Goal: Information Seeking & Learning: Check status

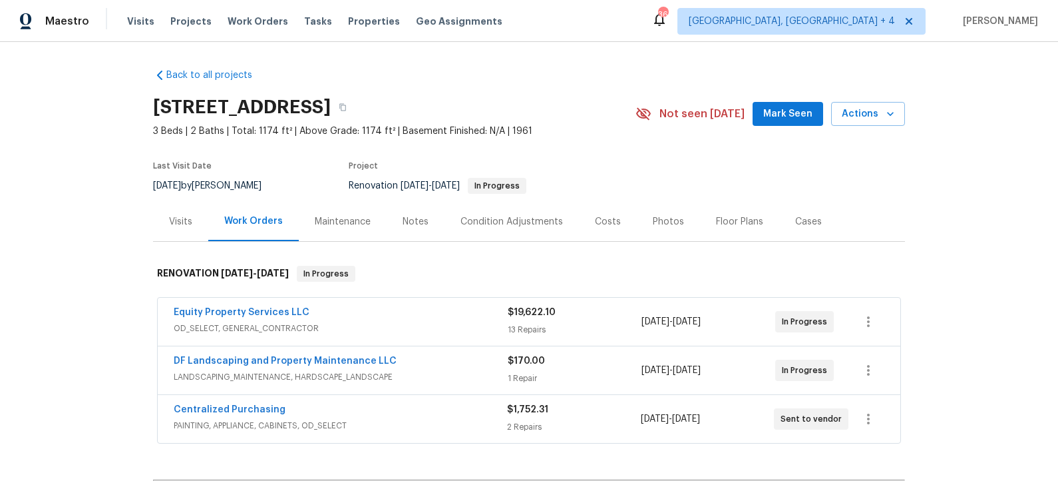
click at [600, 221] on div "Costs" at bounding box center [608, 221] width 26 height 13
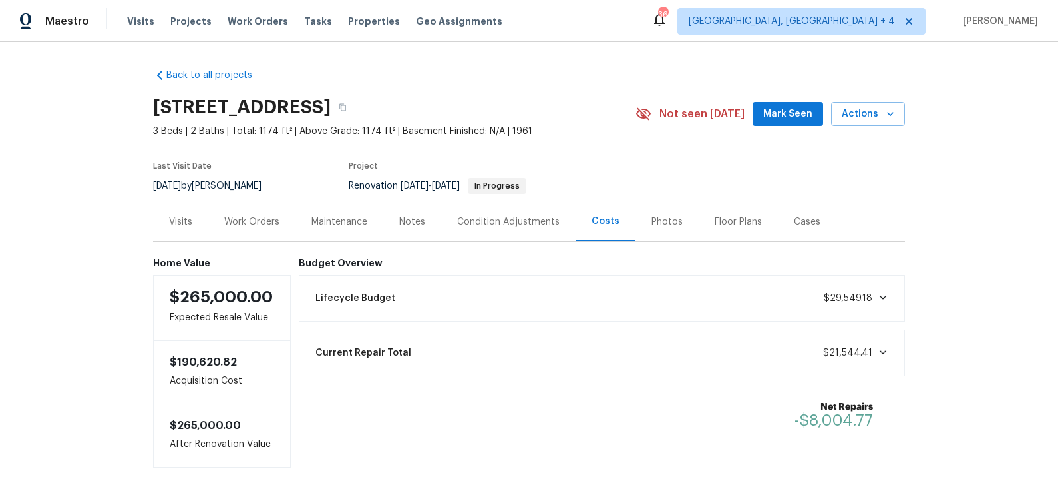
click at [248, 221] on div "Work Orders" at bounding box center [251, 221] width 55 height 13
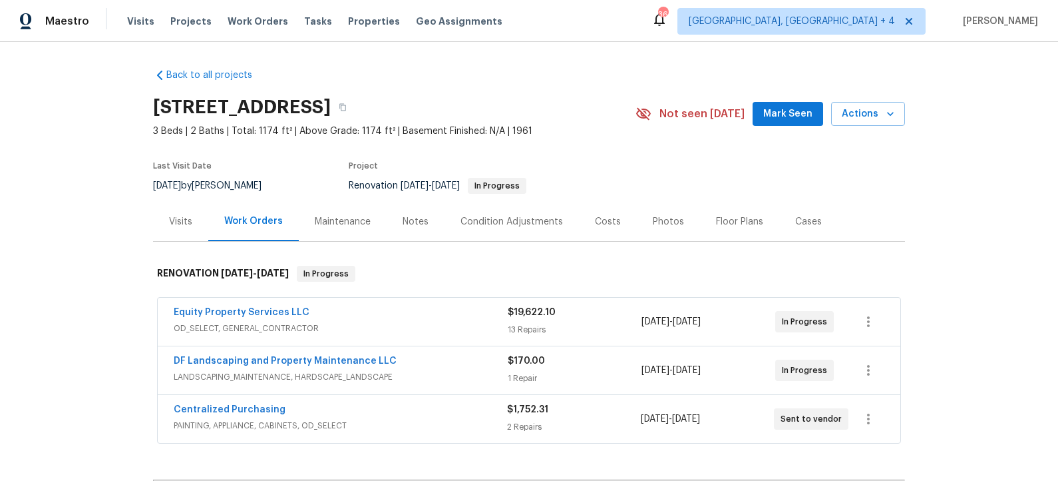
click at [347, 311] on div "Equity Property Services LLC" at bounding box center [341, 314] width 334 height 16
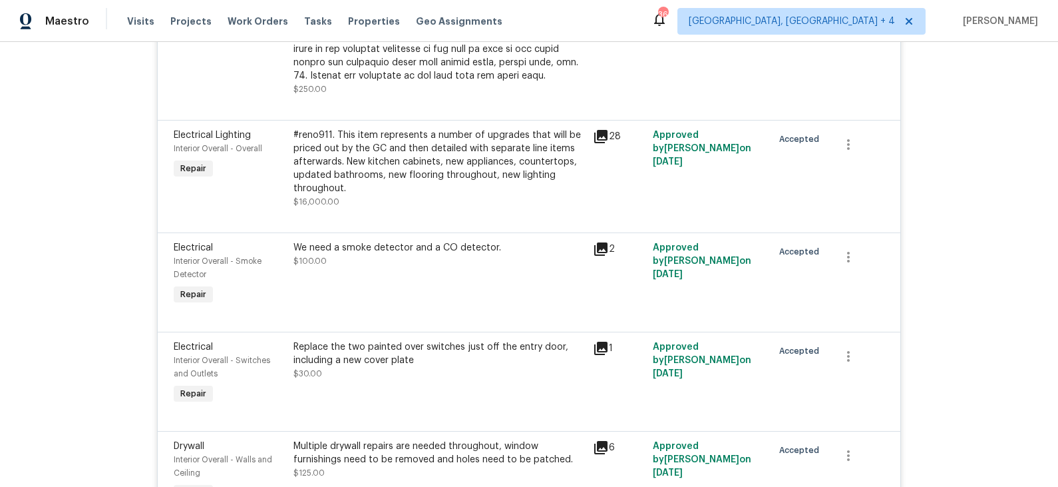
scroll to position [1601, 0]
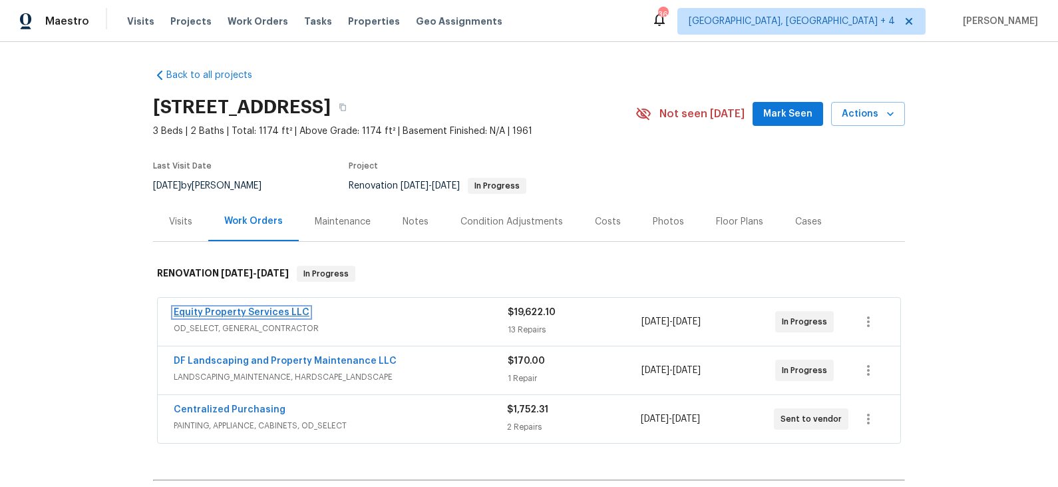
click at [266, 309] on link "Equity Property Services LLC" at bounding box center [242, 312] width 136 height 9
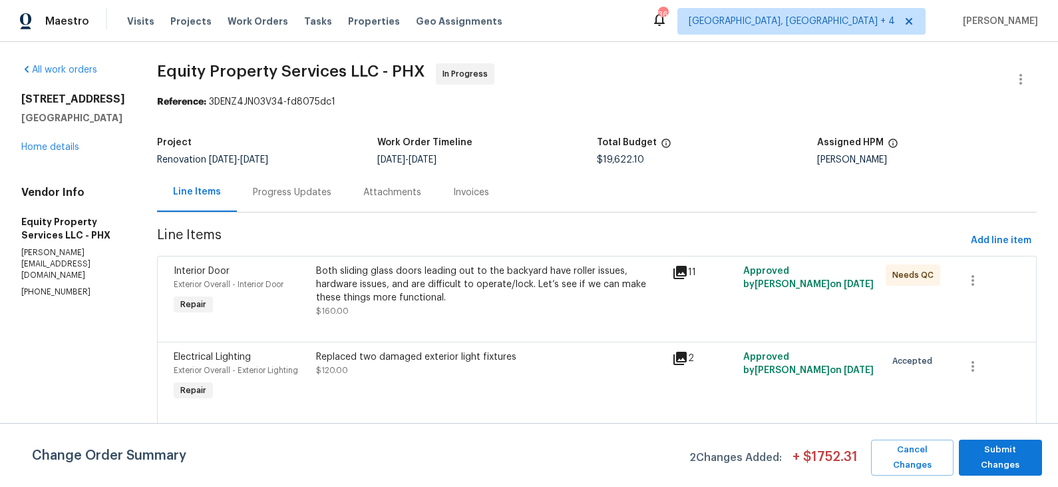
click at [269, 189] on div "Progress Updates" at bounding box center [292, 192] width 79 height 13
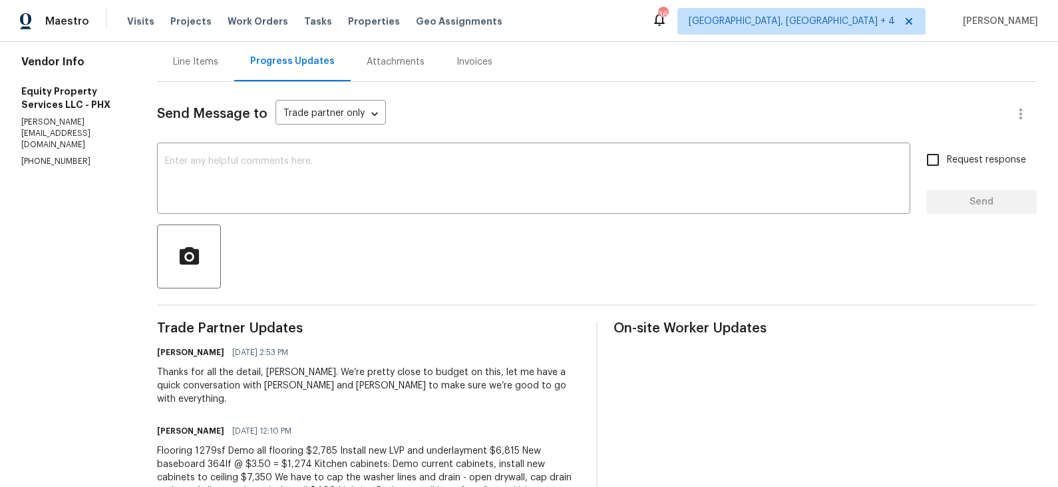
scroll to position [120, 0]
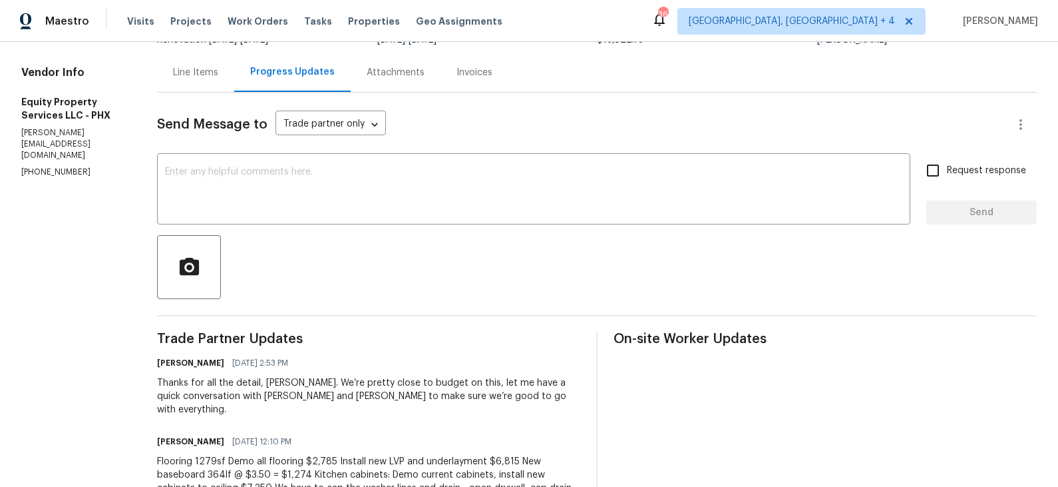
click at [177, 72] on div "Line Items" at bounding box center [195, 72] width 45 height 13
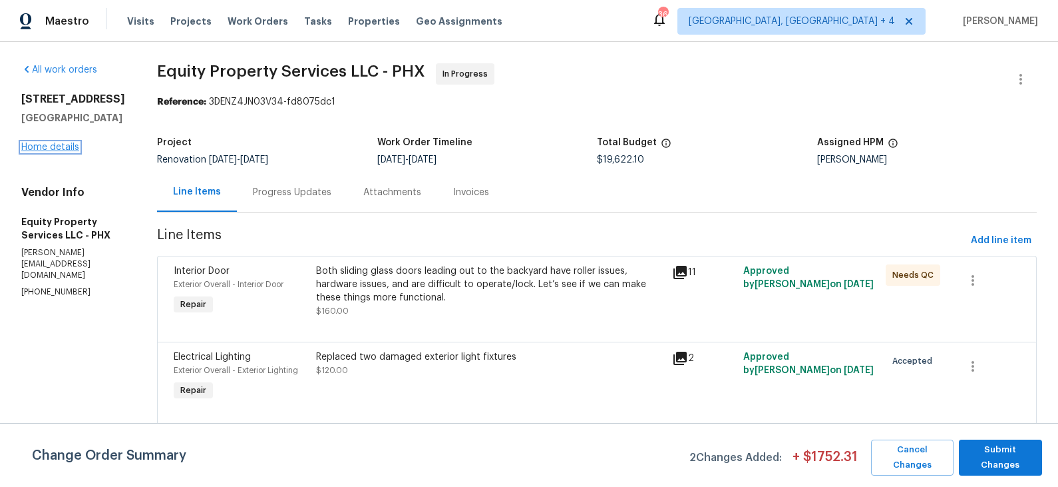
click at [66, 152] on link "Home details" at bounding box center [50, 146] width 58 height 9
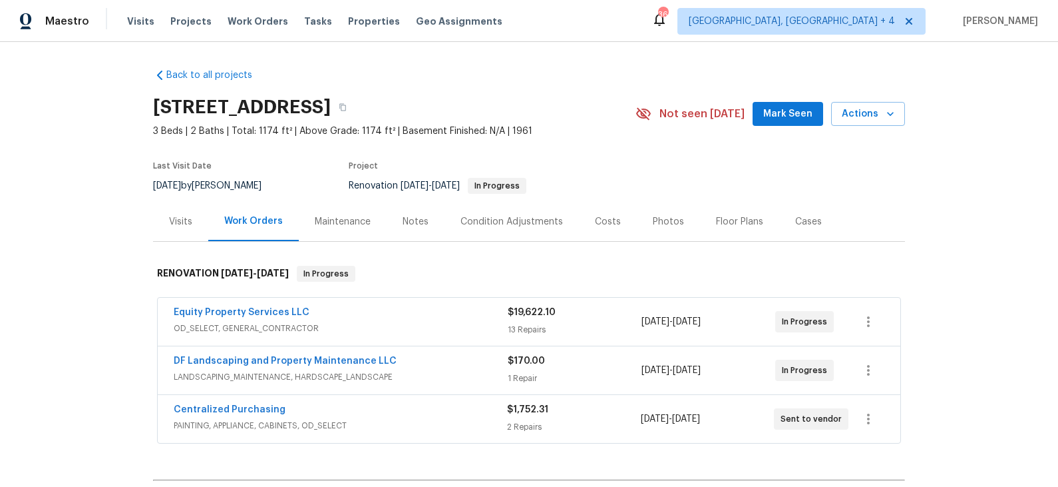
click at [503, 224] on div "Condition Adjustments" at bounding box center [512, 221] width 103 height 13
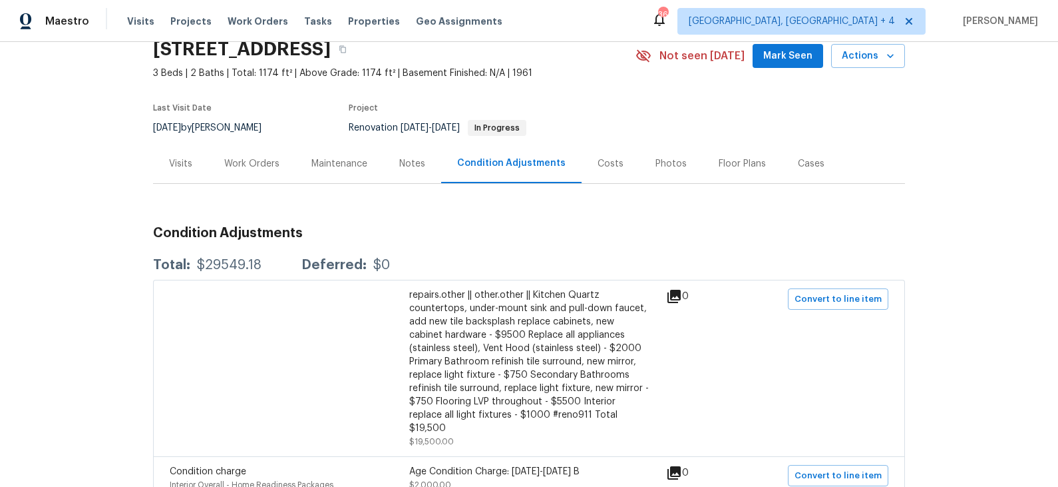
scroll to position [57, 0]
click at [417, 162] on div "Notes" at bounding box center [412, 164] width 26 height 13
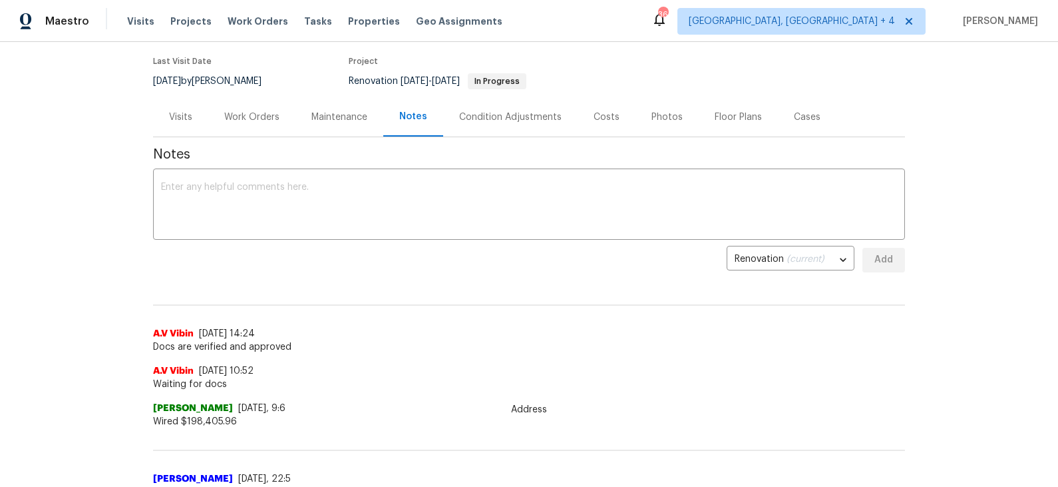
scroll to position [97, 0]
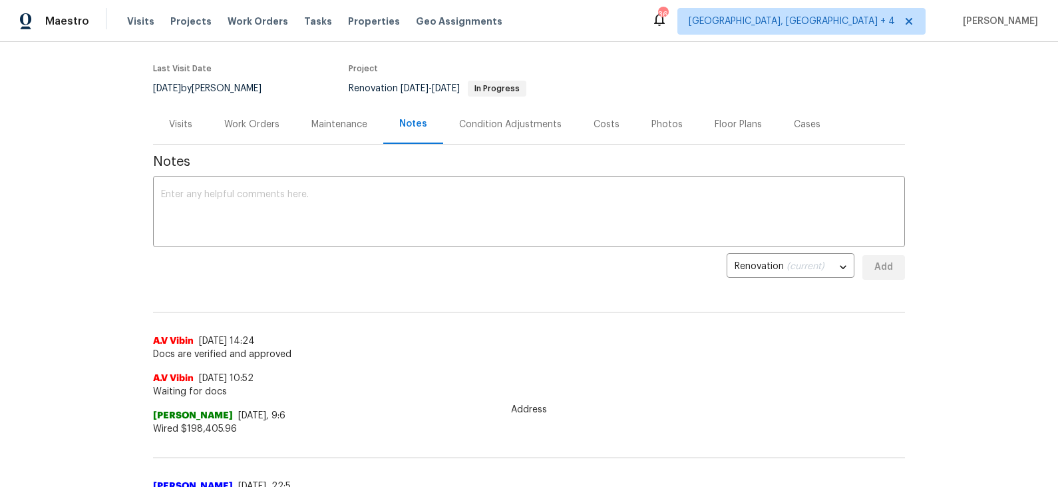
click at [257, 124] on div "Work Orders" at bounding box center [251, 124] width 55 height 13
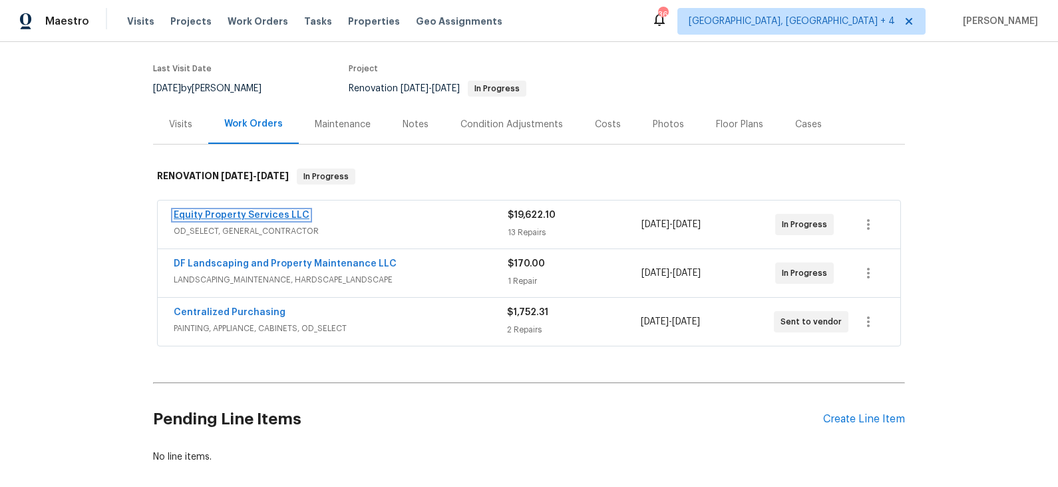
click at [259, 215] on link "Equity Property Services LLC" at bounding box center [242, 214] width 136 height 9
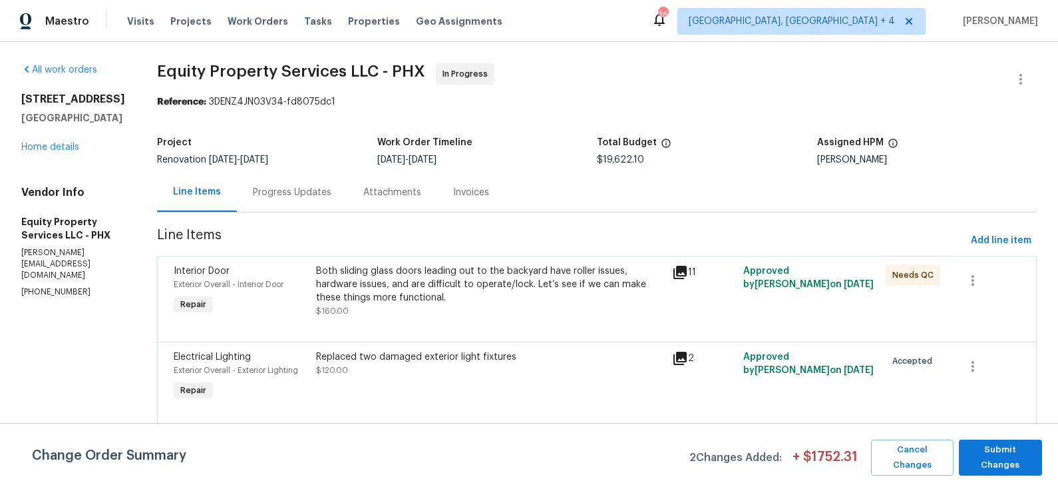
click at [290, 189] on div "Progress Updates" at bounding box center [292, 192] width 79 height 13
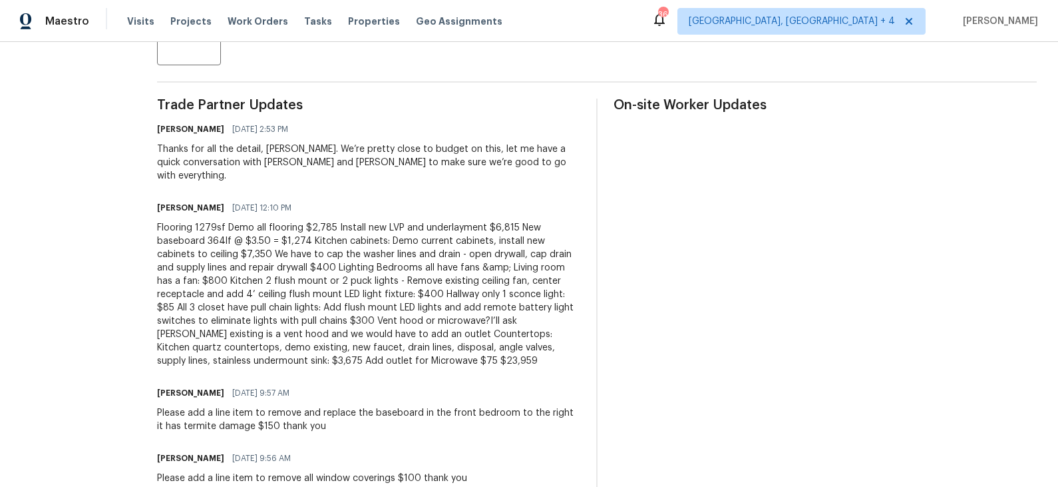
scroll to position [361, 0]
